Goal: Task Accomplishment & Management: Use online tool/utility

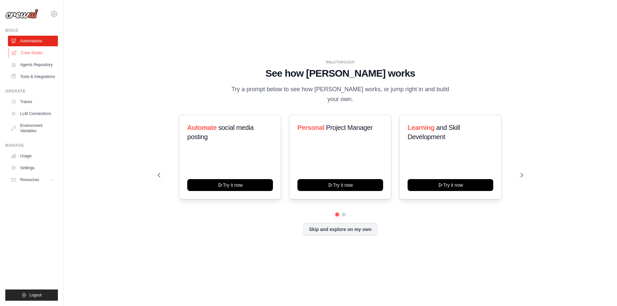
click at [39, 54] on link "Crew Studio" at bounding box center [34, 53] width 50 height 11
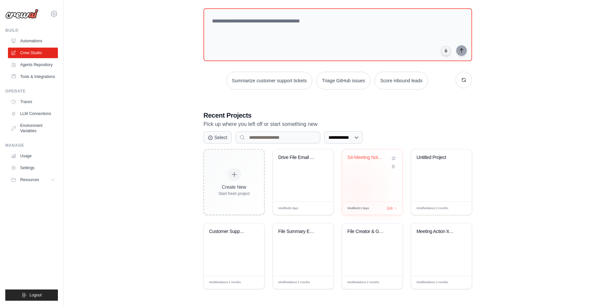
scroll to position [34, 0]
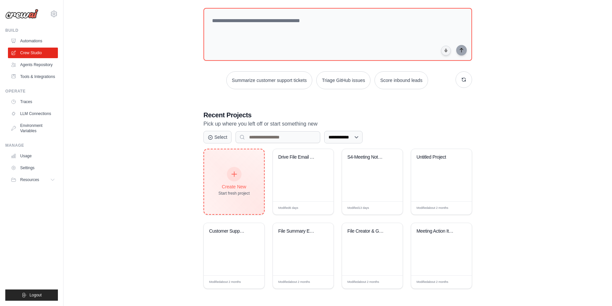
click at [232, 174] on icon at bounding box center [234, 174] width 7 height 7
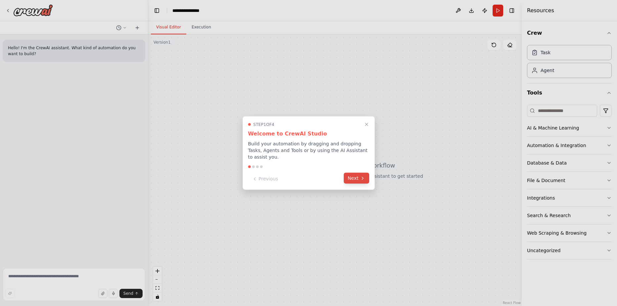
click at [357, 173] on button "Next" at bounding box center [356, 178] width 25 height 11
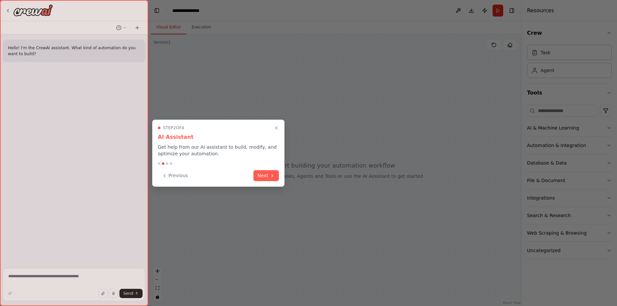
click at [265, 175] on button "Next" at bounding box center [265, 175] width 25 height 11
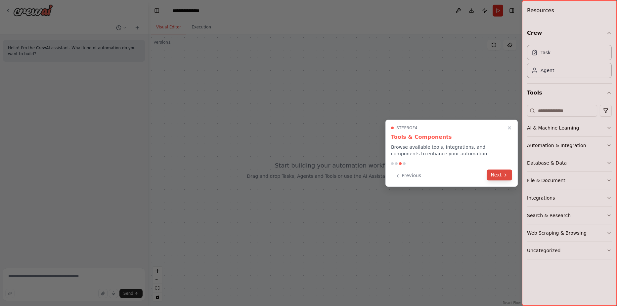
click at [503, 175] on button "Next" at bounding box center [499, 175] width 25 height 11
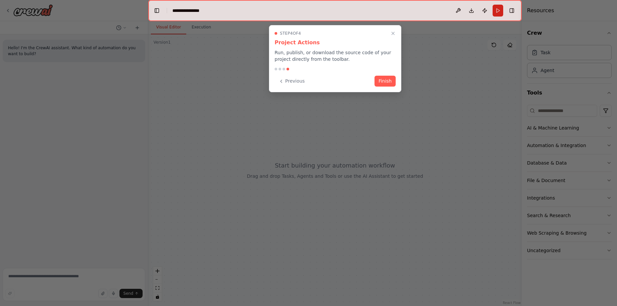
drag, startPoint x: 380, startPoint y: 76, endPoint x: 377, endPoint y: 77, distance: 3.6
click at [380, 76] on button "Finish" at bounding box center [385, 81] width 21 height 11
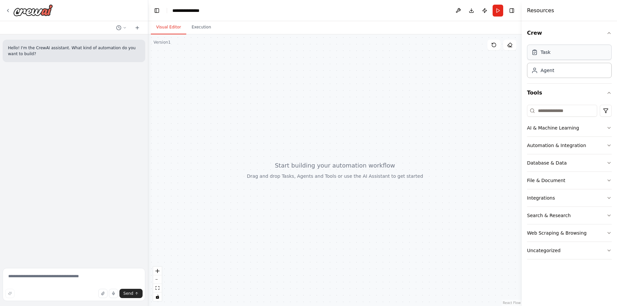
click at [564, 56] on div "Task" at bounding box center [569, 52] width 85 height 15
click at [548, 111] on input at bounding box center [562, 111] width 70 height 12
type input "*"
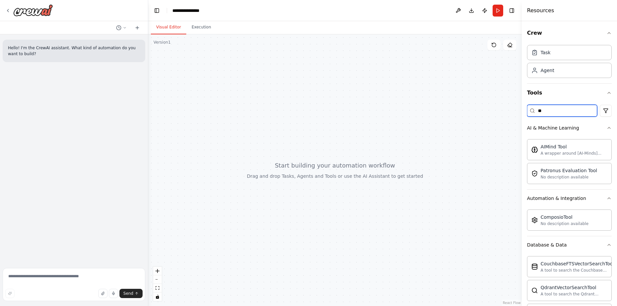
type input "*"
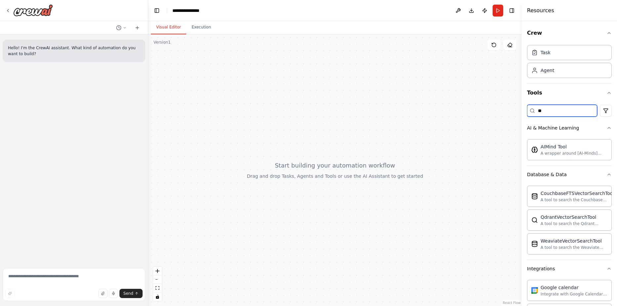
type input "*"
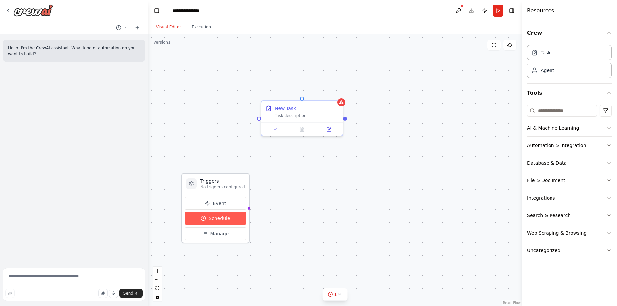
click at [230, 217] on button "Schedule" at bounding box center [216, 218] width 62 height 13
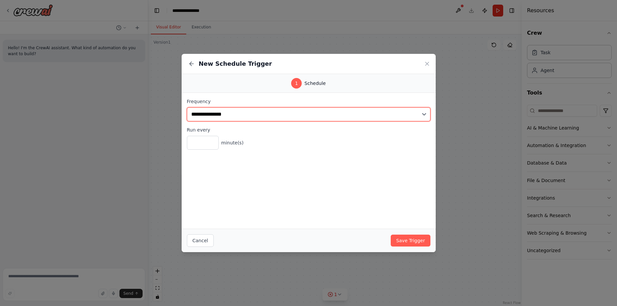
click at [423, 115] on select "**********" at bounding box center [309, 115] width 244 height 14
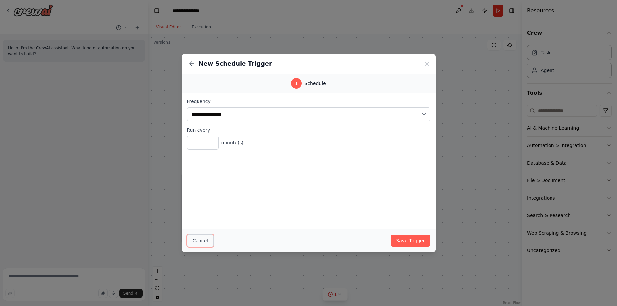
click at [210, 239] on button "Cancel" at bounding box center [200, 241] width 27 height 13
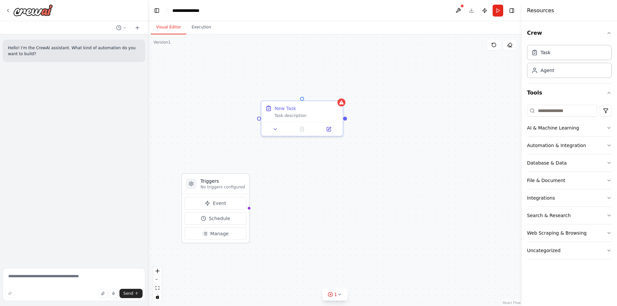
click at [338, 175] on div "Triggers No triggers configured Event Schedule Manage New Task Task description" at bounding box center [335, 170] width 374 height 272
drag, startPoint x: 291, startPoint y: 110, endPoint x: 244, endPoint y: 84, distance: 54.2
click at [275, 104] on div "New Task" at bounding box center [286, 107] width 22 height 7
drag, startPoint x: 316, startPoint y: 168, endPoint x: 309, endPoint y: 159, distance: 11.8
click at [316, 168] on div "Triggers No triggers configured Event Schedule Manage New Task Task description" at bounding box center [335, 170] width 374 height 272
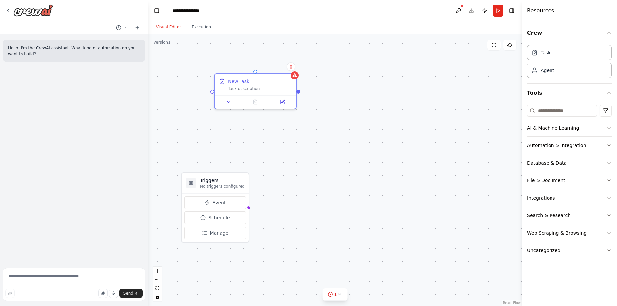
drag, startPoint x: 299, startPoint y: 92, endPoint x: 302, endPoint y: 92, distance: 3.3
click at [299, 92] on div at bounding box center [298, 92] width 4 height 4
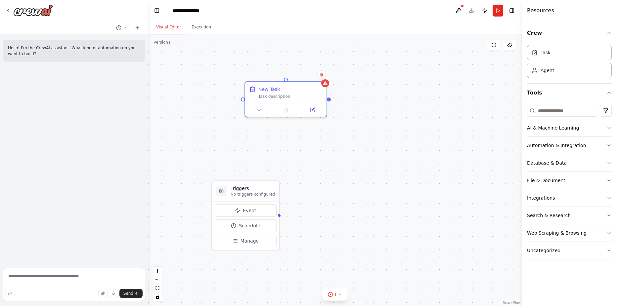
drag, startPoint x: 297, startPoint y: 92, endPoint x: 328, endPoint y: 100, distance: 31.5
click at [328, 100] on div "Triggers No triggers configured Event Schedule Manage New Task Task description" at bounding box center [335, 170] width 374 height 272
click at [477, 163] on div "Triggers No triggers configured Event Schedule Manage New Task Task description" at bounding box center [335, 170] width 374 height 272
drag, startPoint x: 467, startPoint y: 115, endPoint x: 387, endPoint y: 92, distance: 83.7
click at [424, 105] on div "New Task" at bounding box center [435, 108] width 22 height 7
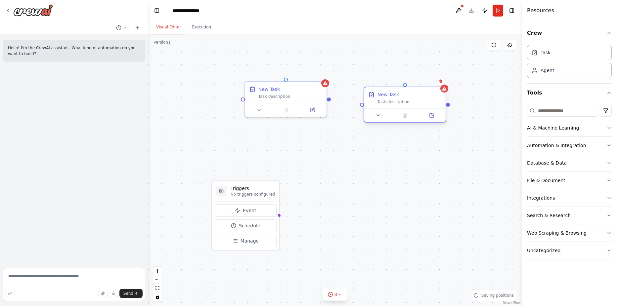
click at [395, 99] on div "New Task Task description" at bounding box center [409, 97] width 64 height 13
click at [267, 213] on button "Event" at bounding box center [246, 210] width 62 height 13
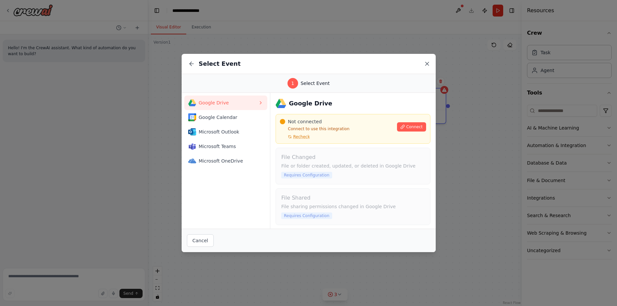
click at [428, 62] on icon at bounding box center [427, 64] width 7 height 7
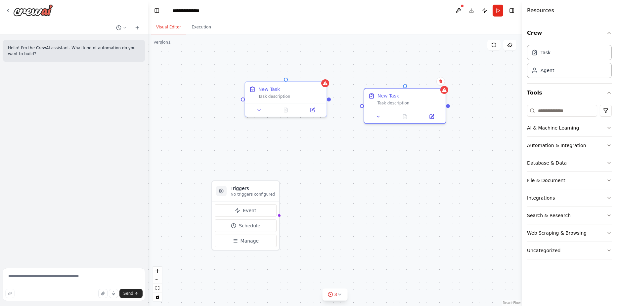
click at [473, 123] on div "Triggers No triggers configured Event Schedule Manage New Task Task description…" at bounding box center [335, 170] width 374 height 272
drag, startPoint x: 490, startPoint y: 120, endPoint x: 423, endPoint y: 138, distance: 69.1
drag, startPoint x: 471, startPoint y: 204, endPoint x: 415, endPoint y: 161, distance: 70.1
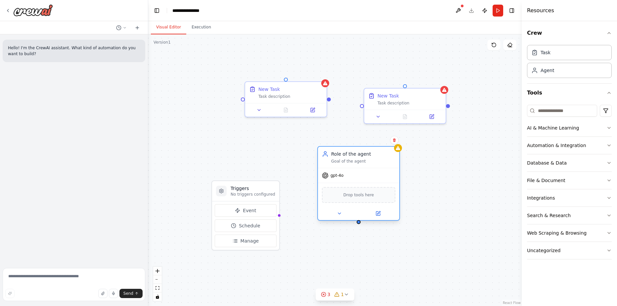
drag, startPoint x: 415, startPoint y: 161, endPoint x: 344, endPoint y: 146, distance: 72.5
click at [344, 151] on div "Role of the agent" at bounding box center [363, 154] width 64 height 7
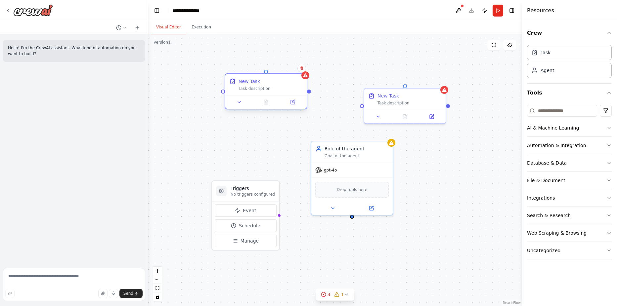
drag, startPoint x: 263, startPoint y: 78, endPoint x: 250, endPoint y: 74, distance: 13.9
click at [250, 78] on div "New Task" at bounding box center [271, 81] width 64 height 7
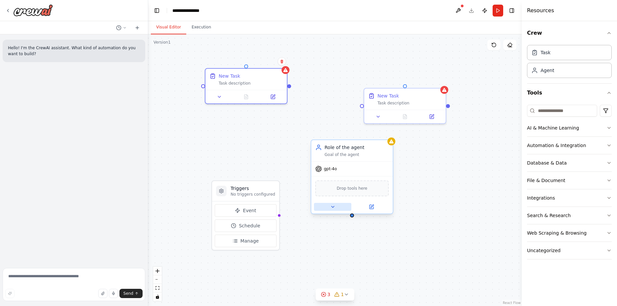
click at [331, 207] on icon at bounding box center [332, 206] width 5 height 5
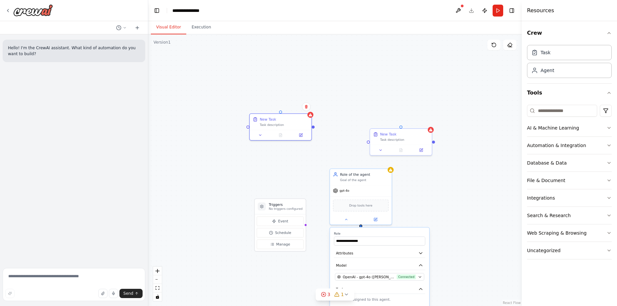
drag, startPoint x: 446, startPoint y: 224, endPoint x: 443, endPoint y: 157, distance: 66.6
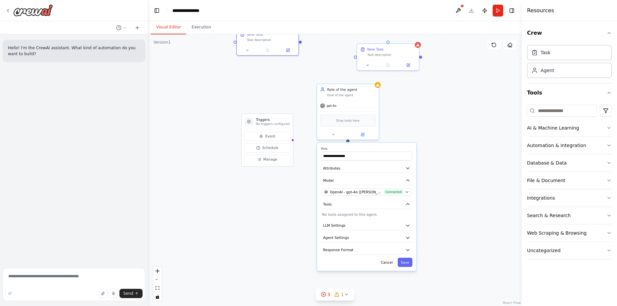
drag, startPoint x: 443, startPoint y: 157, endPoint x: 409, endPoint y: 111, distance: 58.0
click at [409, 111] on div "**********" at bounding box center [335, 170] width 374 height 272
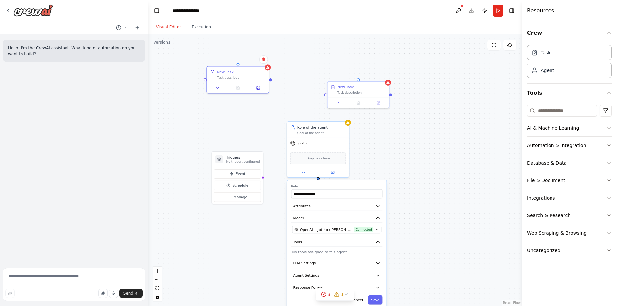
drag, startPoint x: 425, startPoint y: 100, endPoint x: 395, endPoint y: 131, distance: 43.5
click at [397, 139] on div "**********" at bounding box center [335, 170] width 374 height 272
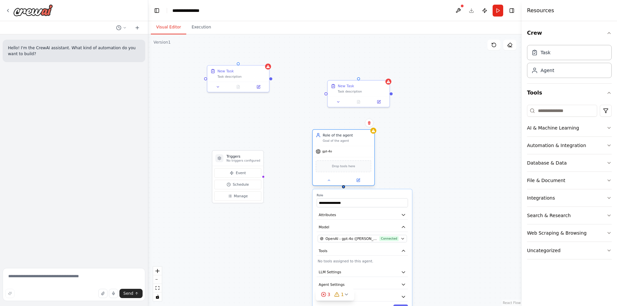
drag, startPoint x: 326, startPoint y: 137, endPoint x: 355, endPoint y: 148, distance: 31.1
click at [355, 148] on div "gpt-4o" at bounding box center [344, 151] width 62 height 11
drag, startPoint x: 250, startPoint y: 79, endPoint x: 262, endPoint y: 86, distance: 14.4
click at [263, 84] on div "New Task Task description" at bounding box center [248, 78] width 62 height 16
drag, startPoint x: 365, startPoint y: 96, endPoint x: 401, endPoint y: 85, distance: 38.2
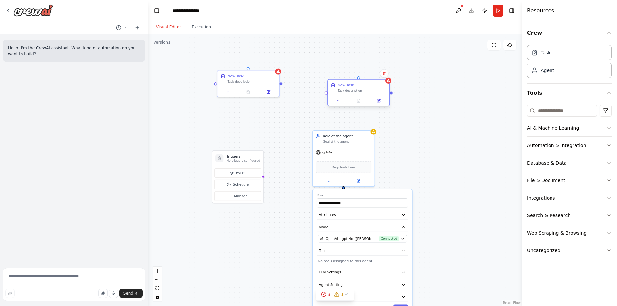
click at [390, 85] on div "New Task Task description" at bounding box center [358, 92] width 63 height 27
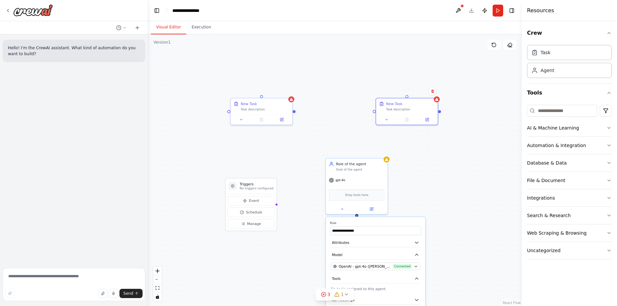
drag, startPoint x: 413, startPoint y: 119, endPoint x: 415, endPoint y: 140, distance: 21.3
click at [415, 140] on div "**********" at bounding box center [335, 170] width 374 height 272
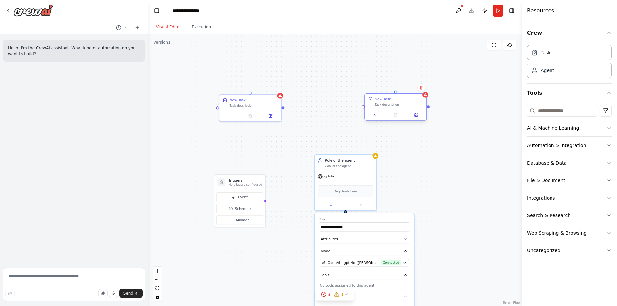
click at [390, 102] on div "New Task" at bounding box center [399, 99] width 49 height 5
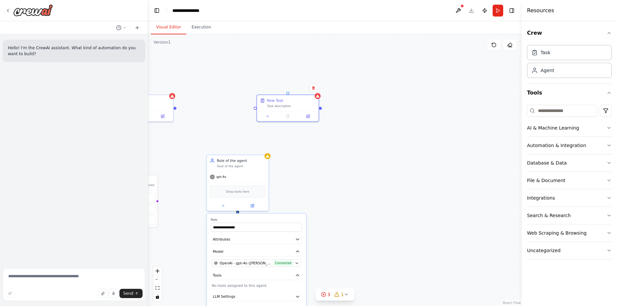
drag, startPoint x: 423, startPoint y: 147, endPoint x: 331, endPoint y: 144, distance: 92.7
click at [331, 144] on div "**********" at bounding box center [335, 170] width 374 height 272
drag, startPoint x: 287, startPoint y: 101, endPoint x: 335, endPoint y: 163, distance: 78.7
click at [334, 162] on div "New Task" at bounding box center [341, 159] width 49 height 5
drag, startPoint x: 403, startPoint y: 198, endPoint x: 384, endPoint y: 174, distance: 30.1
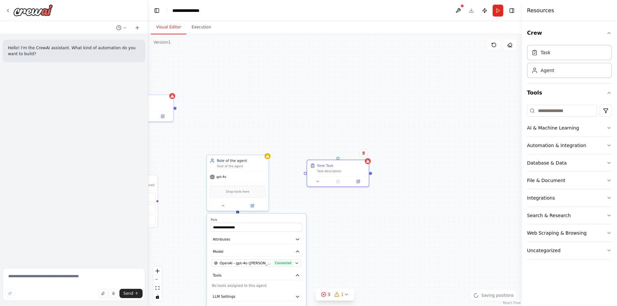
click at [384, 174] on div "**********" at bounding box center [335, 170] width 374 height 272
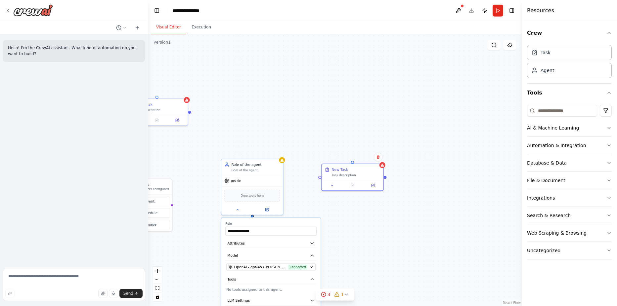
drag, startPoint x: 396, startPoint y: 132, endPoint x: 378, endPoint y: 119, distance: 21.8
click at [369, 118] on div "**********" at bounding box center [335, 170] width 374 height 272
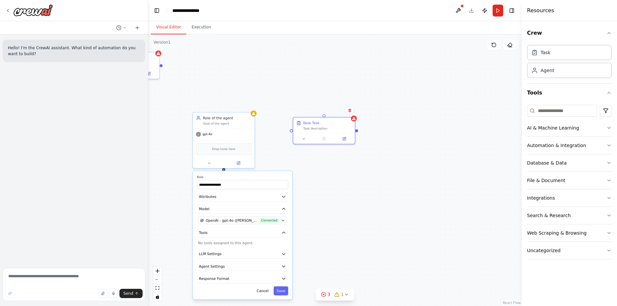
drag, startPoint x: 353, startPoint y: 195, endPoint x: 406, endPoint y: 185, distance: 53.7
click at [406, 185] on div "**********" at bounding box center [335, 170] width 374 height 272
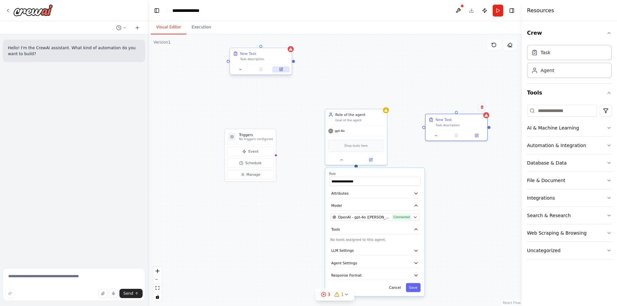
drag, startPoint x: 246, startPoint y: 82, endPoint x: 274, endPoint y: 73, distance: 29.2
click at [358, 83] on div "**********" at bounding box center [335, 170] width 374 height 272
drag, startPoint x: 252, startPoint y: 55, endPoint x: 239, endPoint y: 75, distance: 24.1
click at [240, 92] on div "New Task Task description" at bounding box center [264, 97] width 49 height 10
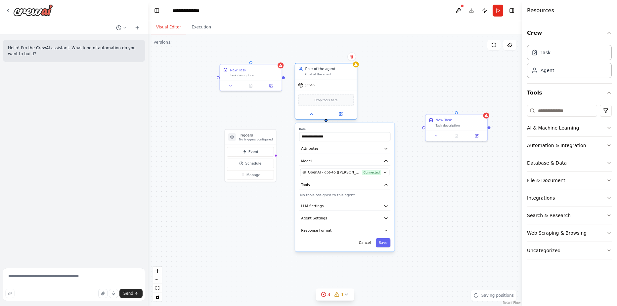
drag, startPoint x: 354, startPoint y: 120, endPoint x: 325, endPoint y: 73, distance: 55.0
click at [325, 73] on div "Goal of the agent" at bounding box center [329, 74] width 49 height 4
drag, startPoint x: 403, startPoint y: 96, endPoint x: 386, endPoint y: 72, distance: 29.5
click at [386, 72] on div "New Task Task description" at bounding box center [409, 71] width 49 height 10
click at [388, 112] on div "**********" at bounding box center [335, 170] width 374 height 272
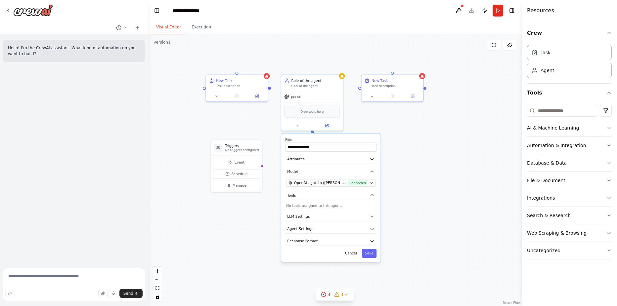
drag, startPoint x: 435, startPoint y: 112, endPoint x: 428, endPoint y: 123, distance: 12.8
click at [428, 123] on div "**********" at bounding box center [335, 170] width 374 height 272
drag, startPoint x: 484, startPoint y: 104, endPoint x: 446, endPoint y: 117, distance: 40.8
click at [484, 104] on div "**********" at bounding box center [335, 170] width 374 height 272
click at [466, 188] on div "**********" at bounding box center [335, 170] width 374 height 272
